Goal: Navigation & Orientation: Find specific page/section

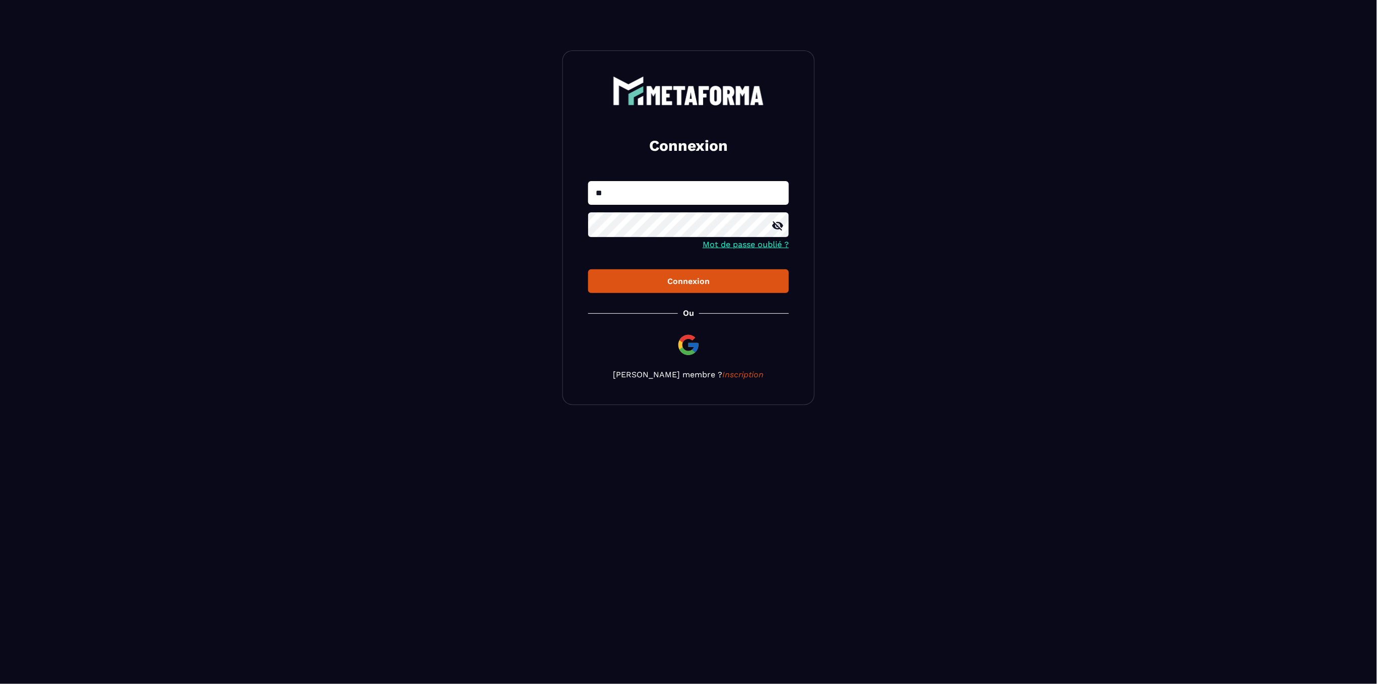
type input "**********"
click at [588, 269] on button "Connexion" at bounding box center [688, 281] width 201 height 24
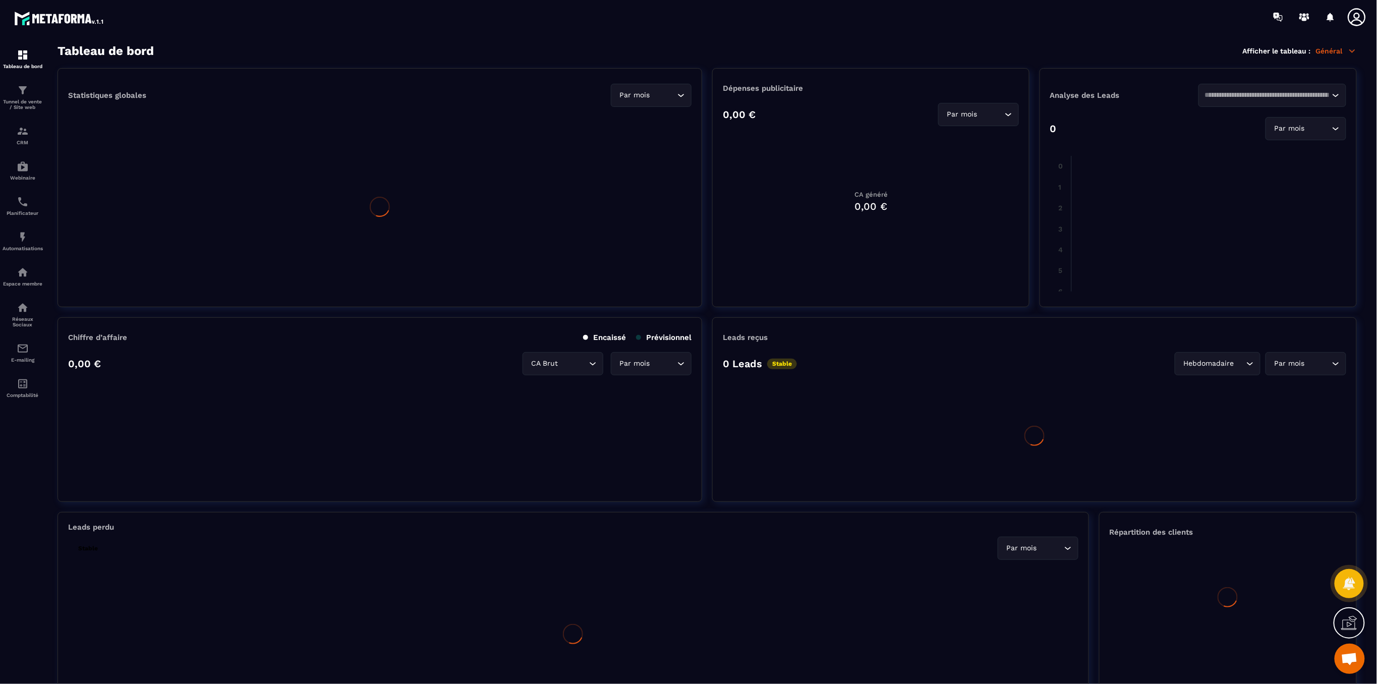
click at [1356, 23] on icon at bounding box center [1357, 17] width 20 height 20
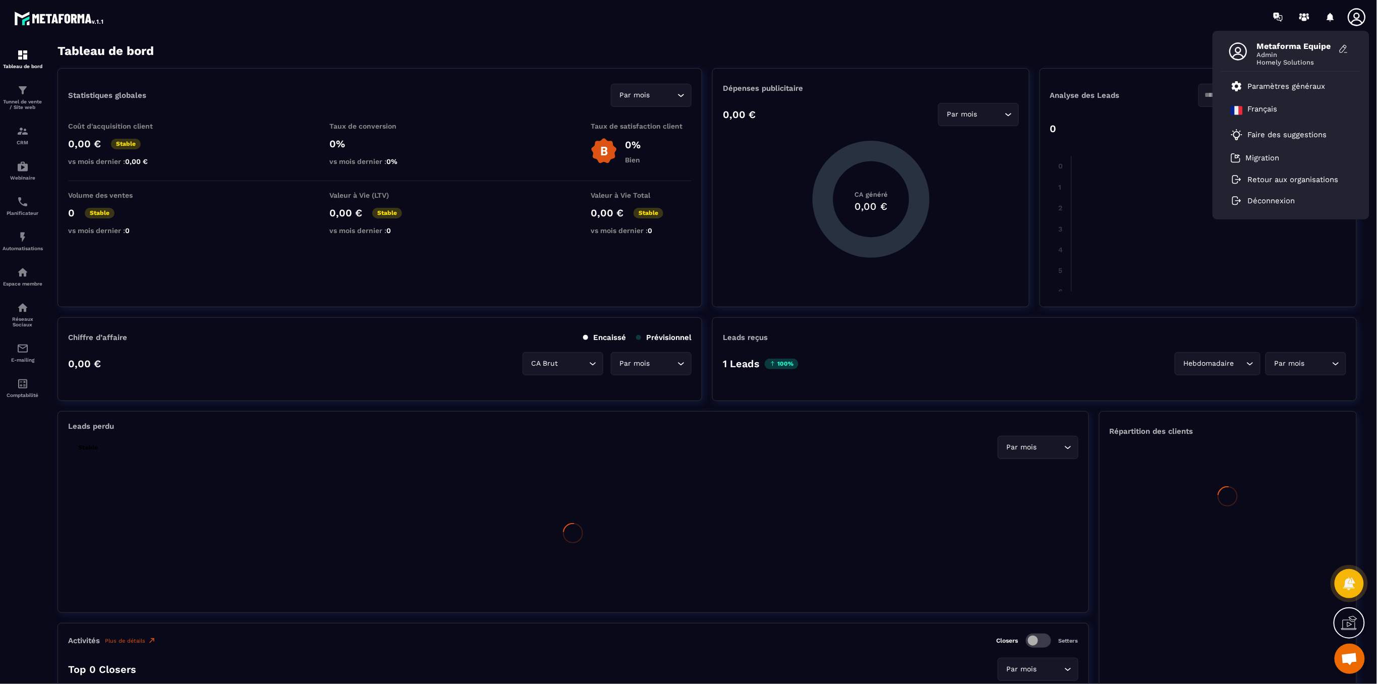
click at [1360, 21] on icon at bounding box center [1357, 17] width 20 height 20
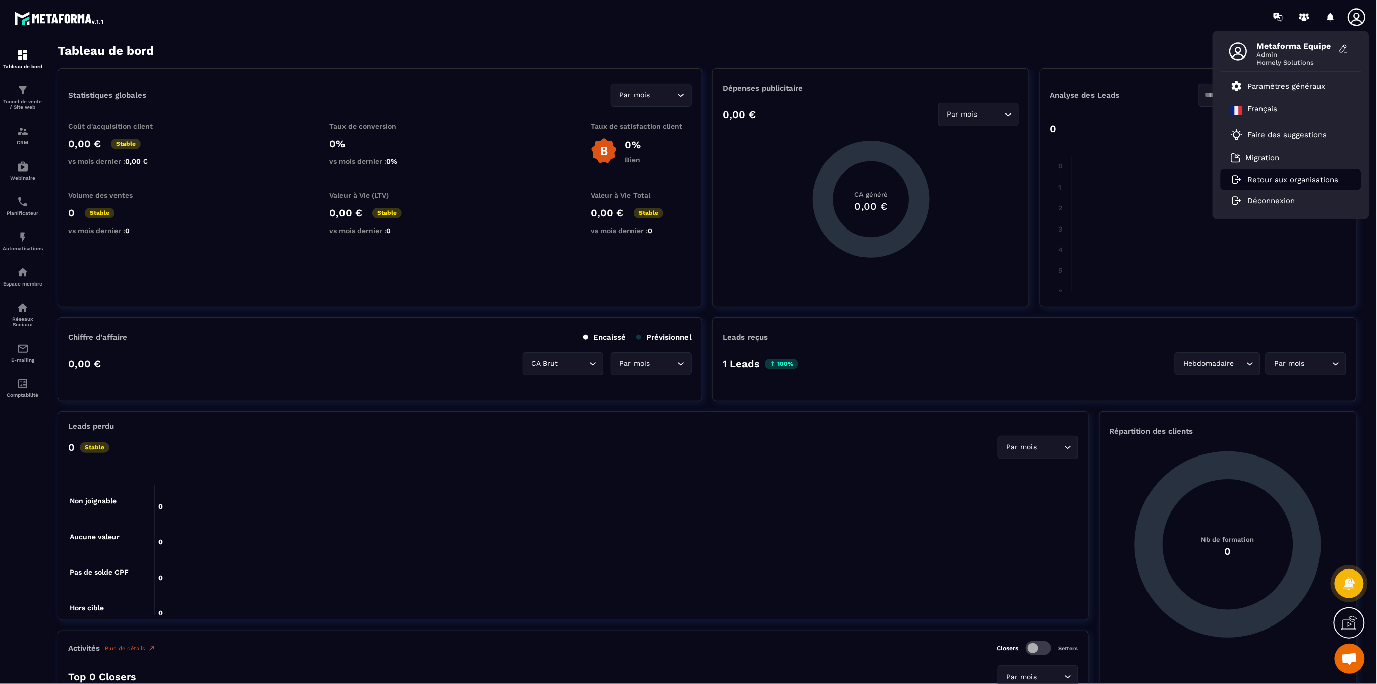
click at [1298, 179] on p "Retour aux organisations" at bounding box center [1293, 179] width 91 height 9
click at [1277, 176] on p "Retour aux organisations" at bounding box center [1293, 179] width 91 height 9
click at [1265, 177] on p "Retour aux organisations" at bounding box center [1293, 179] width 91 height 9
